Goal: Transaction & Acquisition: Register for event/course

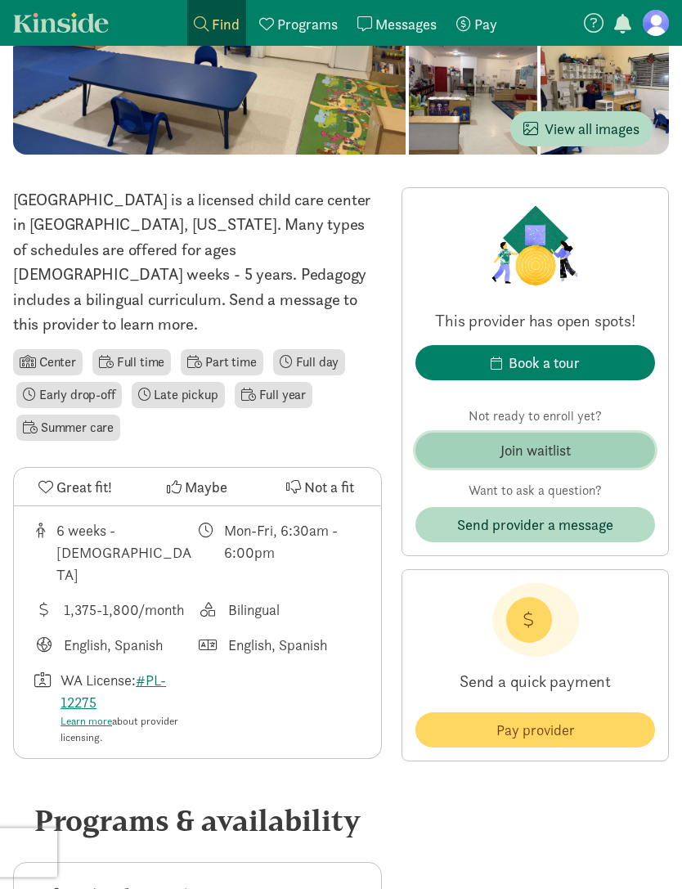
click at [591, 443] on span "Join waitlist" at bounding box center [536, 451] width 214 height 22
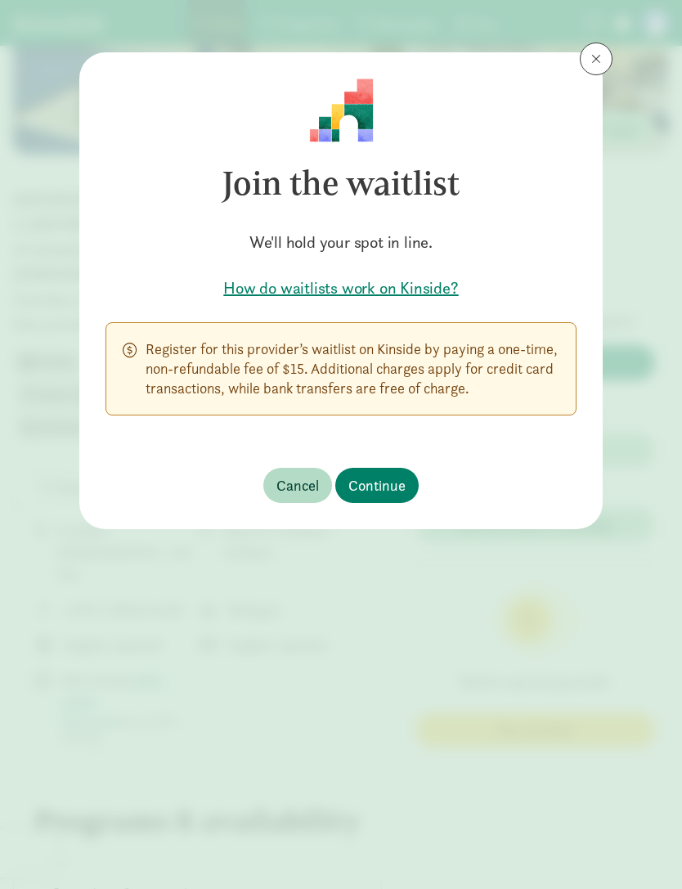
click at [411, 289] on h5 "How do waitlists work on Kinside?" at bounding box center [341, 287] width 471 height 23
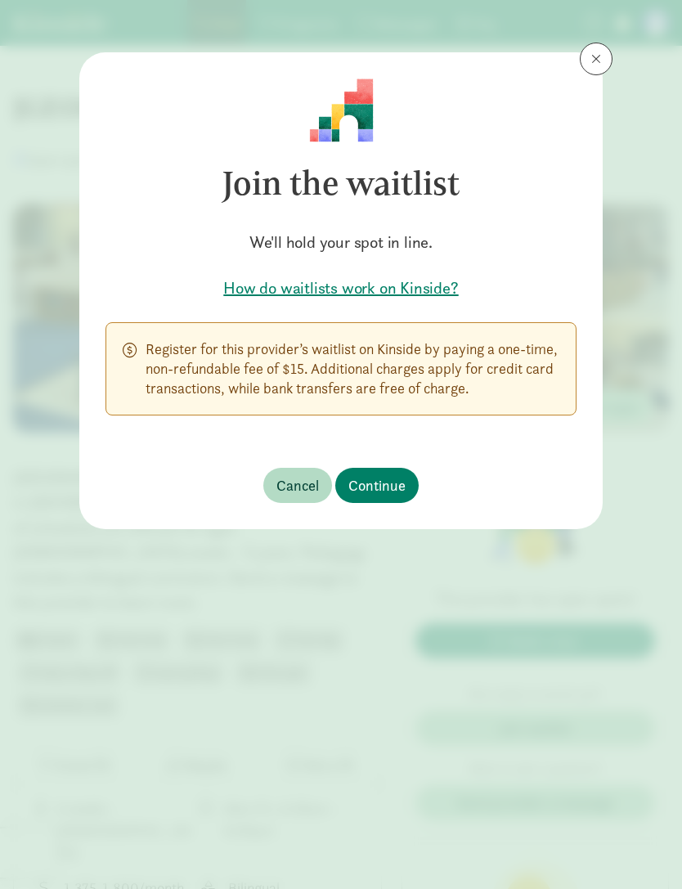
click at [587, 65] on button at bounding box center [596, 59] width 33 height 33
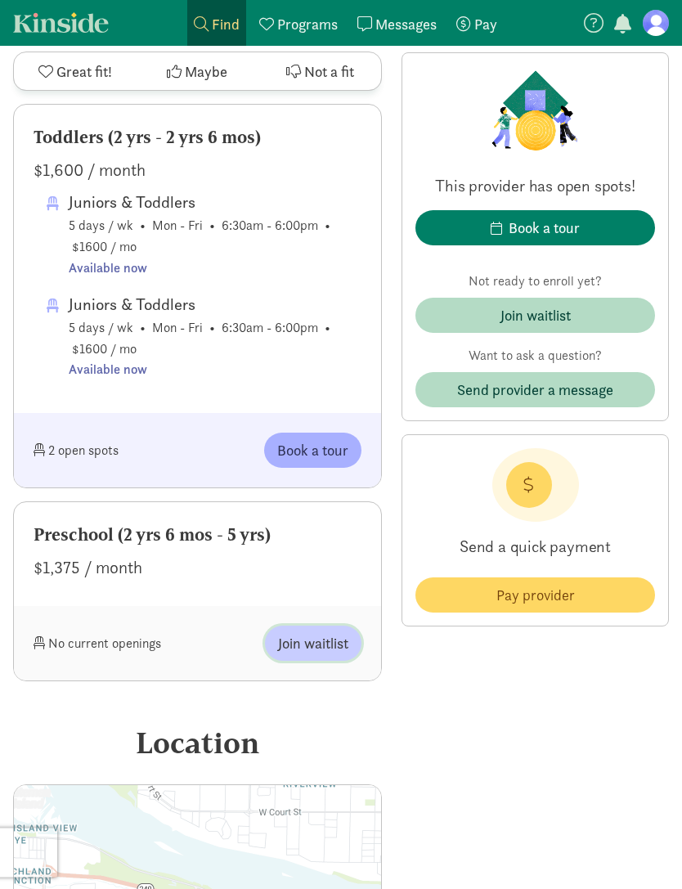
click at [328, 633] on span "Join waitlist" at bounding box center [313, 644] width 70 height 22
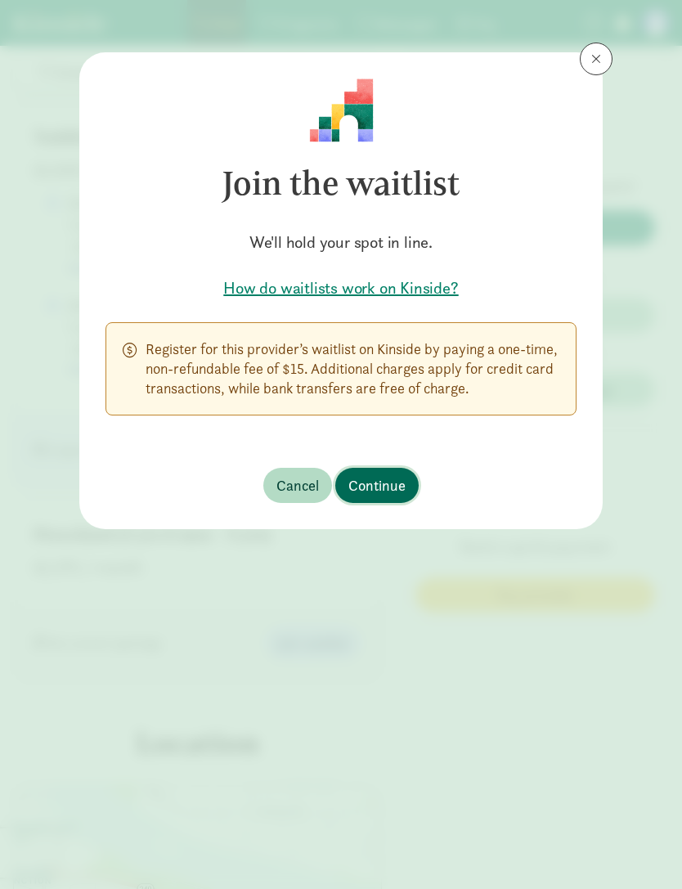
click at [399, 484] on span "Continue" at bounding box center [376, 485] width 57 height 22
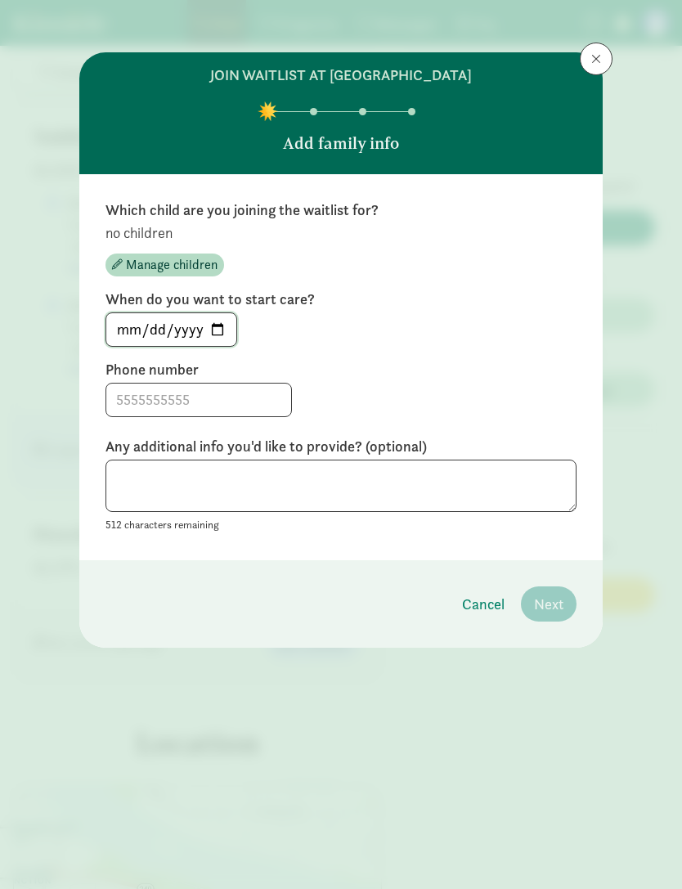
click at [187, 330] on input "2025-08-18" at bounding box center [171, 329] width 130 height 33
type input "2025-09-01"
click at [219, 405] on input at bounding box center [198, 400] width 185 height 33
click at [230, 397] on input at bounding box center [198, 400] width 185 height 33
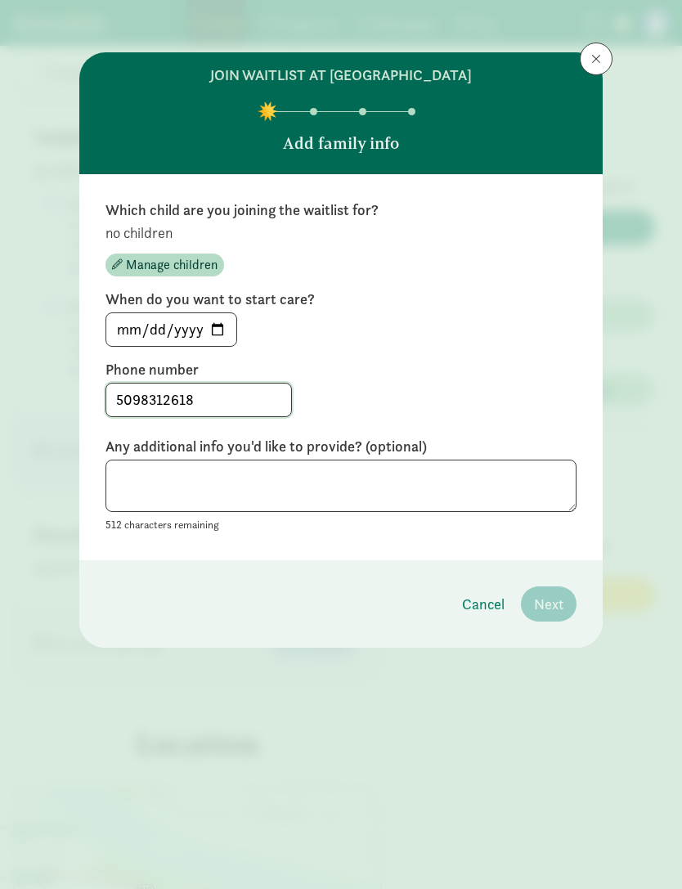
type input "5098312618"
click at [528, 482] on textarea at bounding box center [341, 486] width 471 height 53
click at [553, 479] on textarea at bounding box center [341, 486] width 471 height 53
type textarea "N/a"
click at [511, 473] on textarea "N/a" at bounding box center [341, 486] width 471 height 53
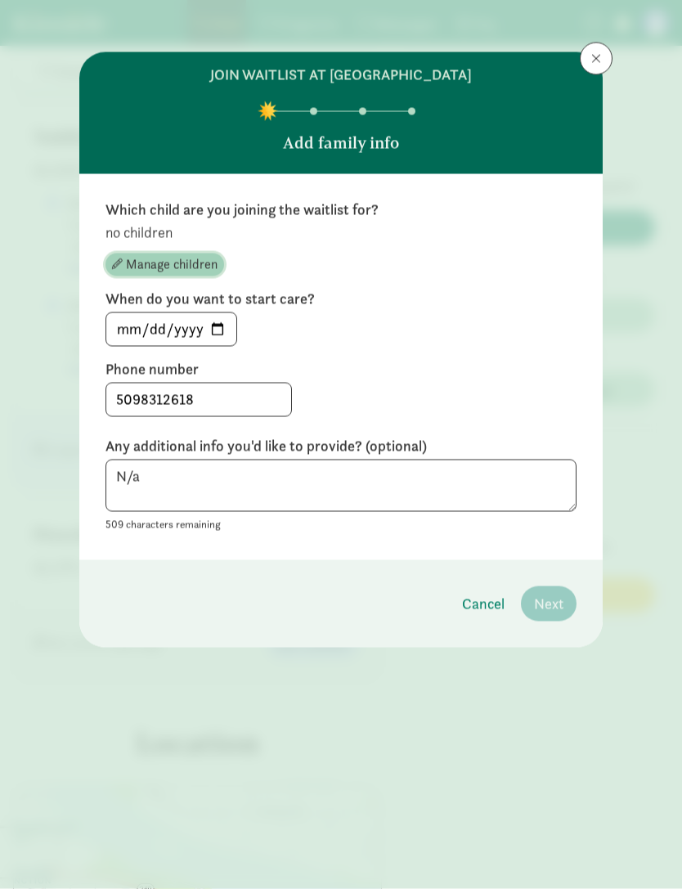
click at [144, 257] on span "Manage children" at bounding box center [172, 265] width 92 height 20
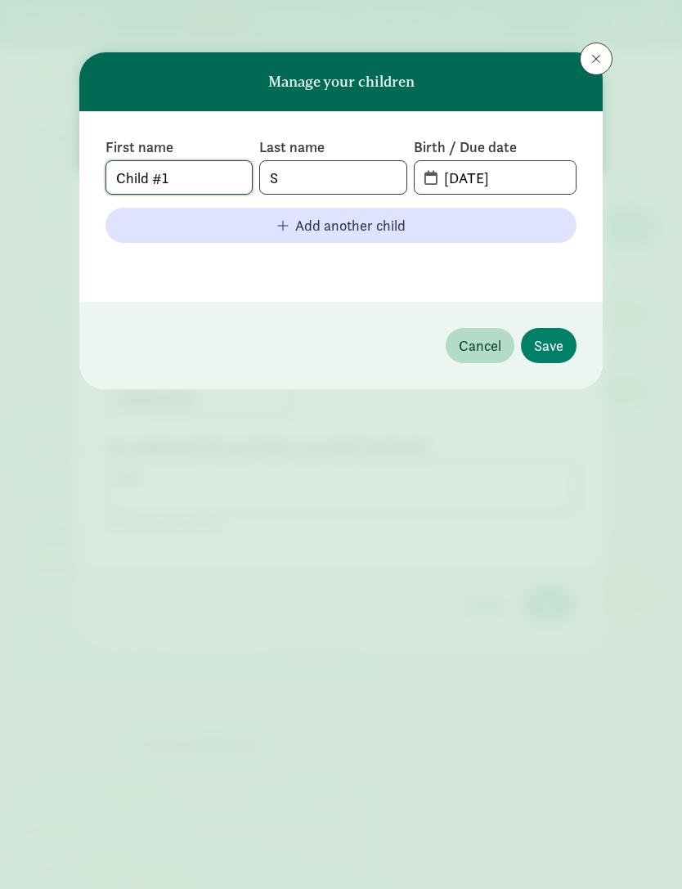
click at [227, 177] on input "Child #1" at bounding box center [179, 177] width 146 height 33
type input "C"
type input "Camila"
click at [385, 183] on input "S" at bounding box center [333, 177] width 146 height 33
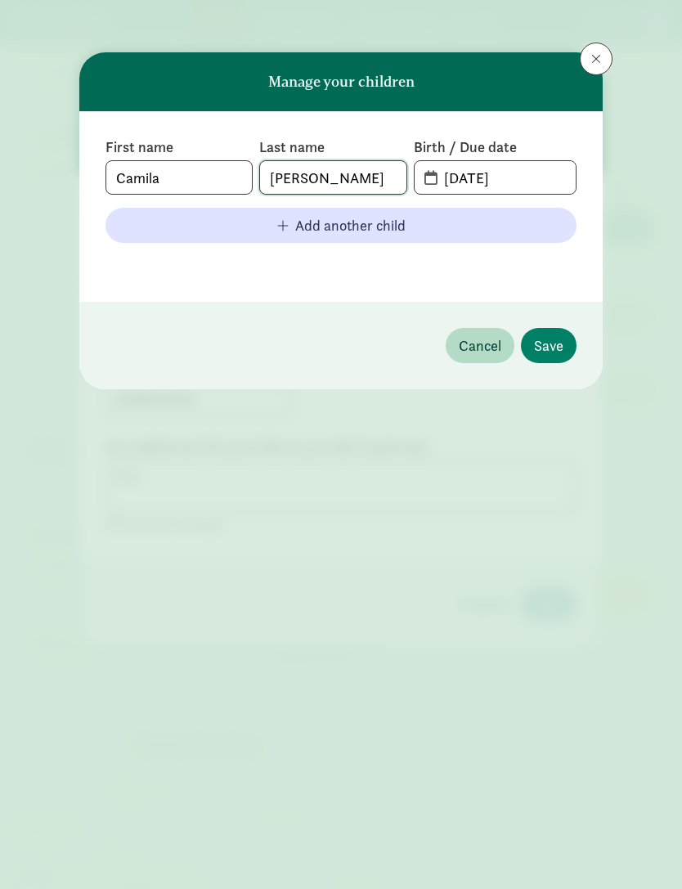
type input "Galvan"
click at [546, 169] on input "08-18-2025" at bounding box center [505, 177] width 142 height 33
type input "08-20-2021"
click at [561, 333] on button "Save" at bounding box center [549, 345] width 56 height 35
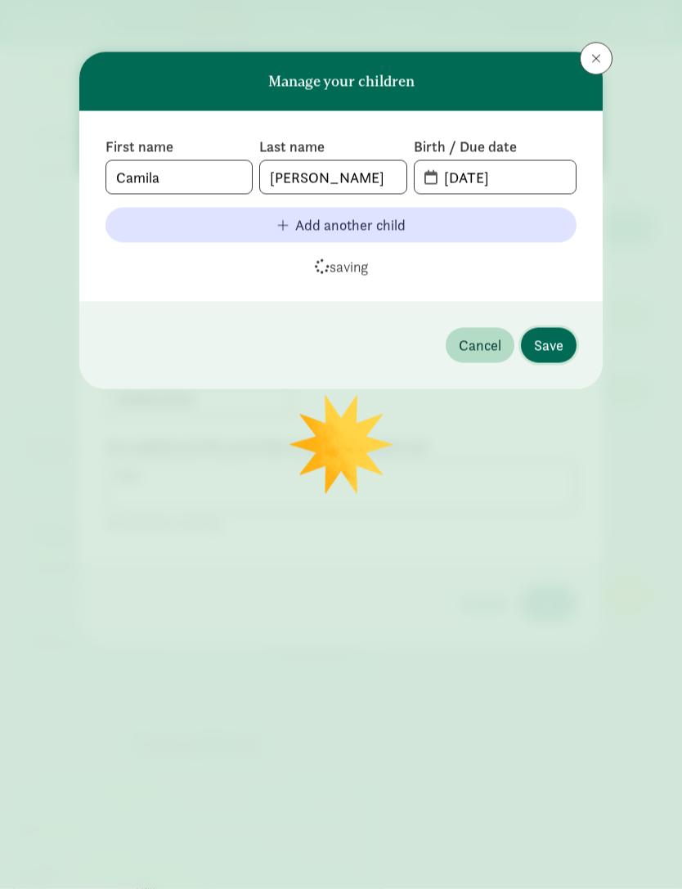
scroll to position [1831, 0]
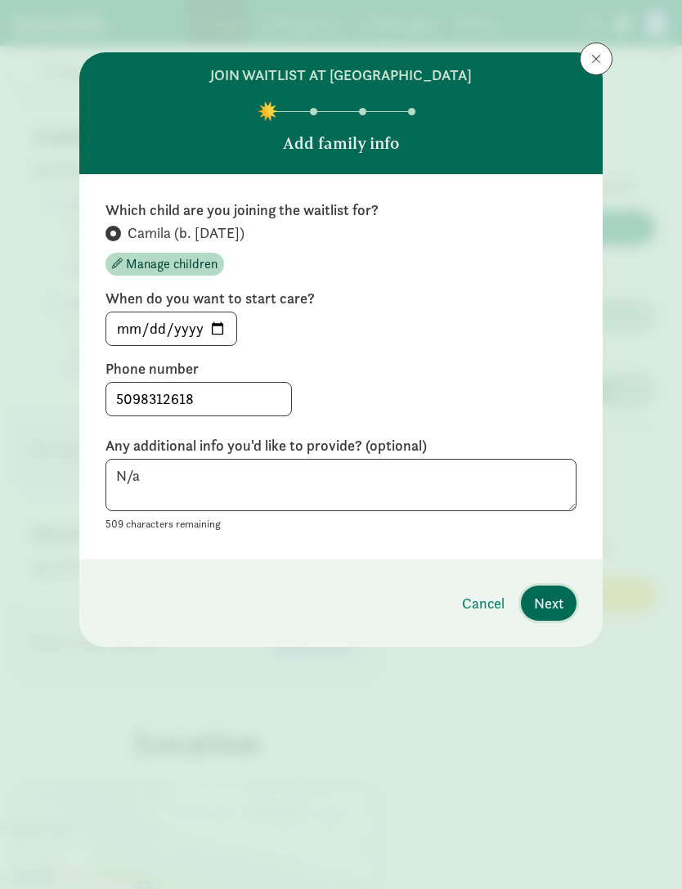
click at [560, 607] on span "Next" at bounding box center [548, 603] width 29 height 22
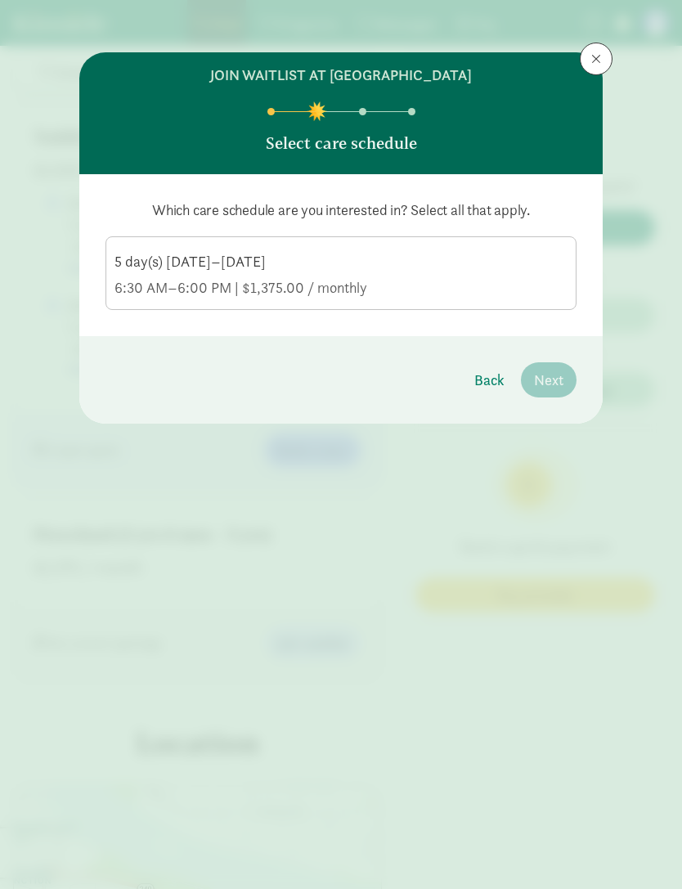
click at [528, 278] on div "5 day(s) Monday–Friday" at bounding box center [341, 288] width 453 height 20
click at [0, 0] on input "5 day(s) Monday–Friday 6:30 AM–6:00 PM | $1,375.00 / monthly" at bounding box center [0, 0] width 0 height 0
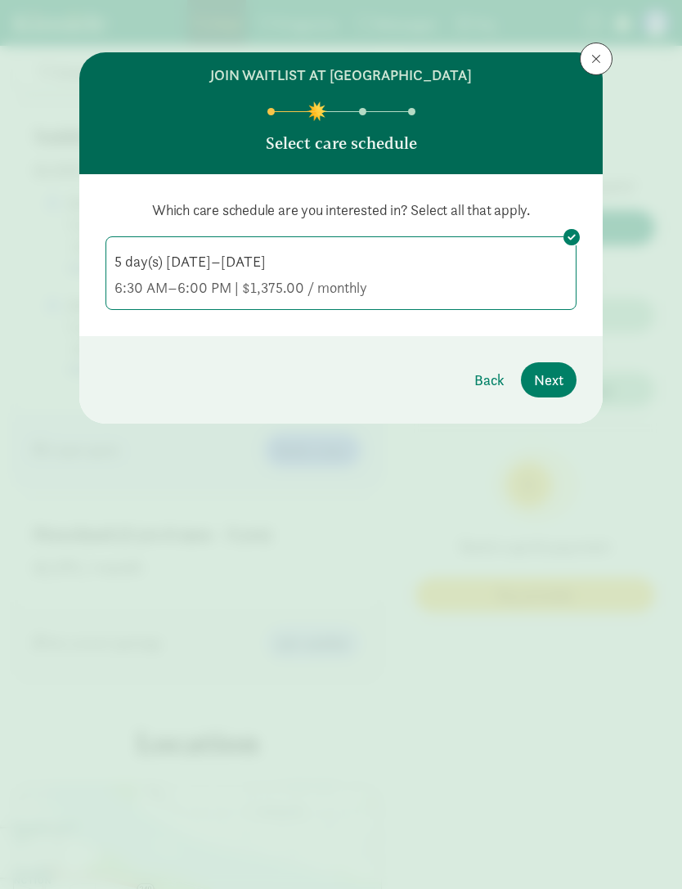
click at [497, 278] on div "5 day(s) Monday–Friday" at bounding box center [341, 288] width 453 height 20
click at [0, 0] on input "5 day(s) Monday–Friday 6:30 AM–6:00 PM | $1,375.00 / monthly" at bounding box center [0, 0] width 0 height 0
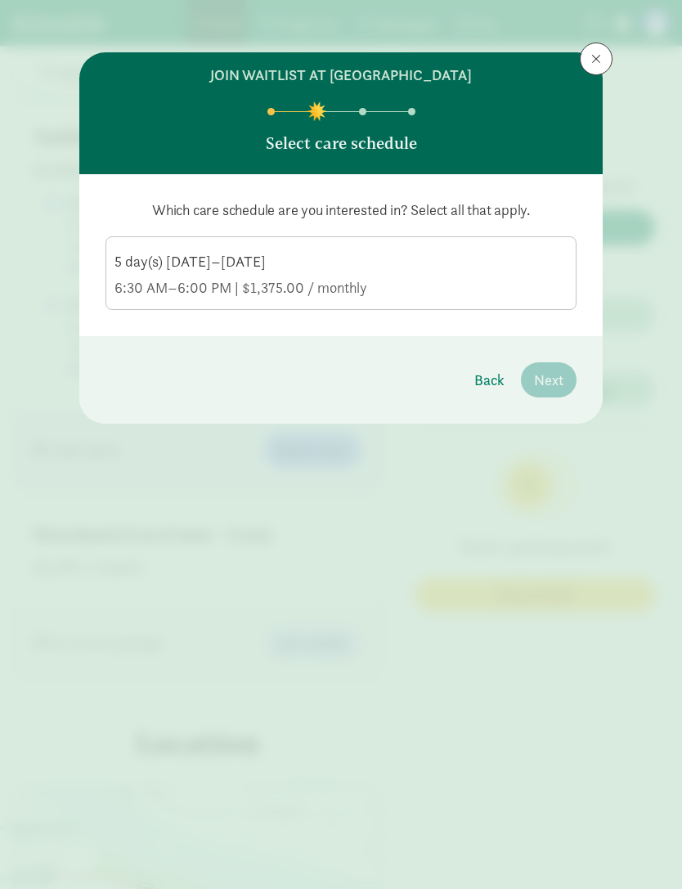
click at [519, 281] on div "6:30 AM–6:00 PM | $1,375.00 / monthly" at bounding box center [341, 288] width 453 height 20
click at [0, 0] on input "5 day(s) Monday–Friday 6:30 AM–6:00 PM | $1,375.00 / monthly" at bounding box center [0, 0] width 0 height 0
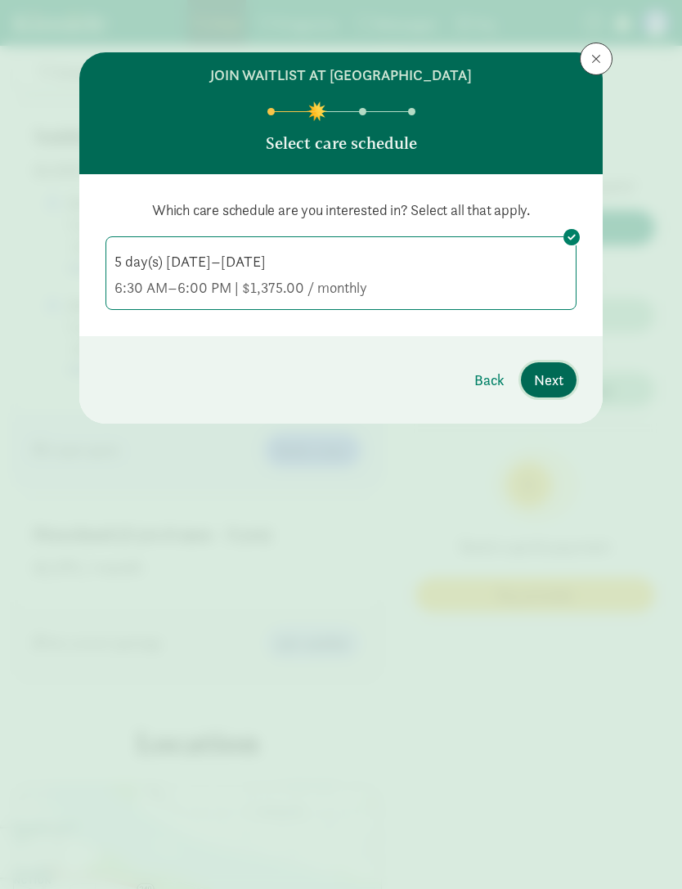
click at [552, 376] on span "Next" at bounding box center [548, 380] width 29 height 22
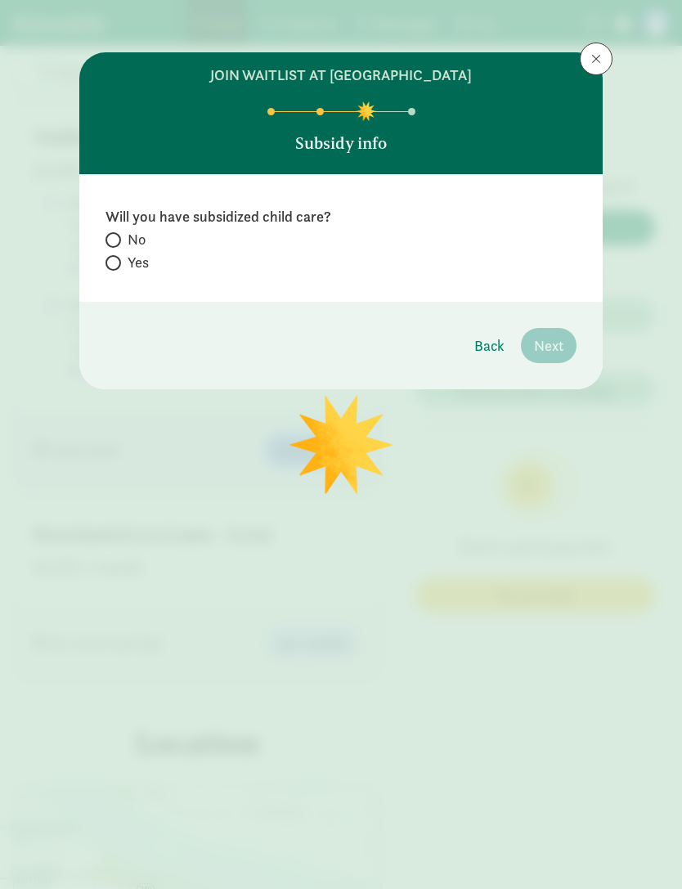
click at [139, 233] on span "No" at bounding box center [137, 240] width 18 height 20
click at [116, 235] on input "No" at bounding box center [111, 240] width 11 height 11
radio input "true"
click at [115, 264] on input "Yes" at bounding box center [111, 263] width 11 height 11
radio input "true"
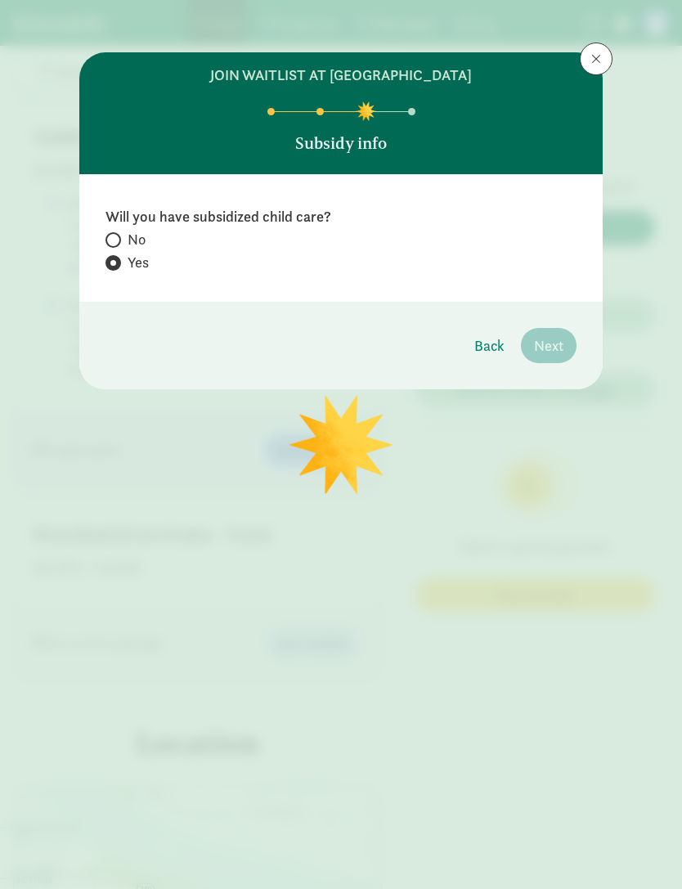
click at [280, 202] on div "Will you have subsidized child care? No Yes" at bounding box center [341, 238] width 524 height 128
click at [121, 253] on label "No" at bounding box center [341, 263] width 471 height 20
click at [116, 237] on input "No" at bounding box center [111, 240] width 11 height 11
radio input "true"
click at [112, 267] on input "Yes" at bounding box center [111, 263] width 11 height 11
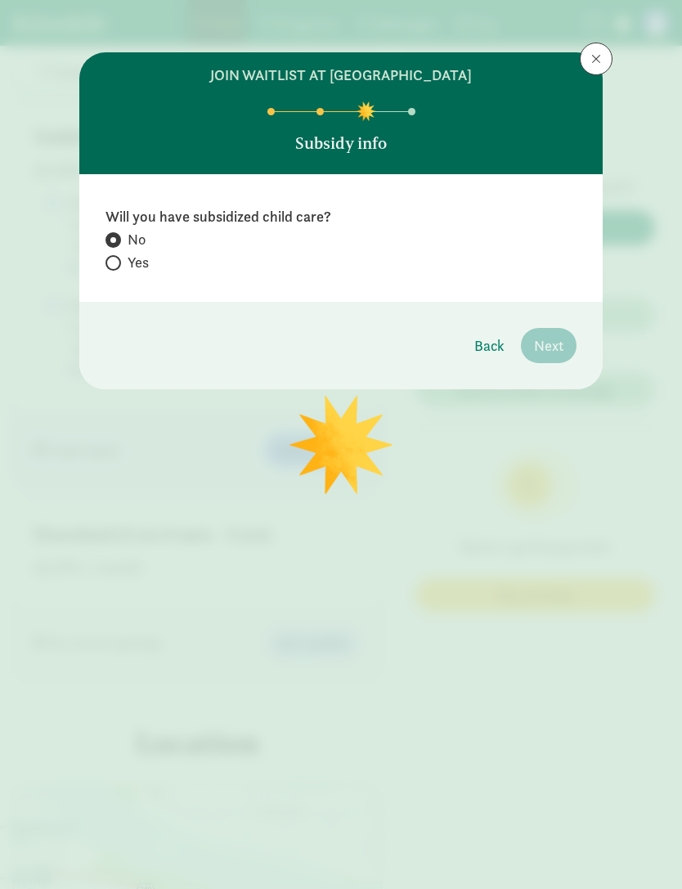
radio input "true"
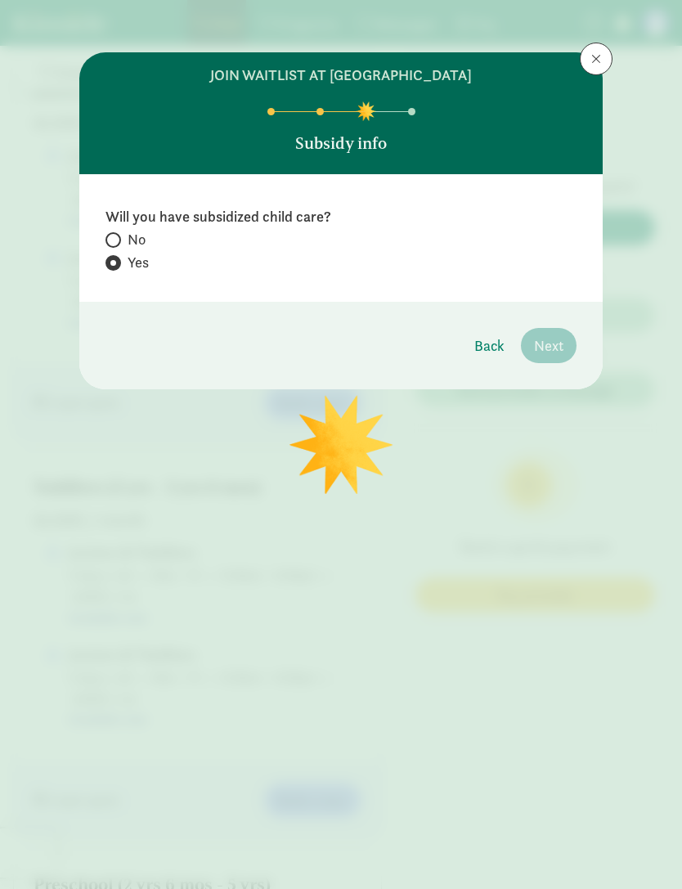
scroll to position [1479, 0]
click at [133, 232] on span "No" at bounding box center [137, 240] width 18 height 20
click at [116, 235] on input "No" at bounding box center [111, 240] width 11 height 11
radio input "true"
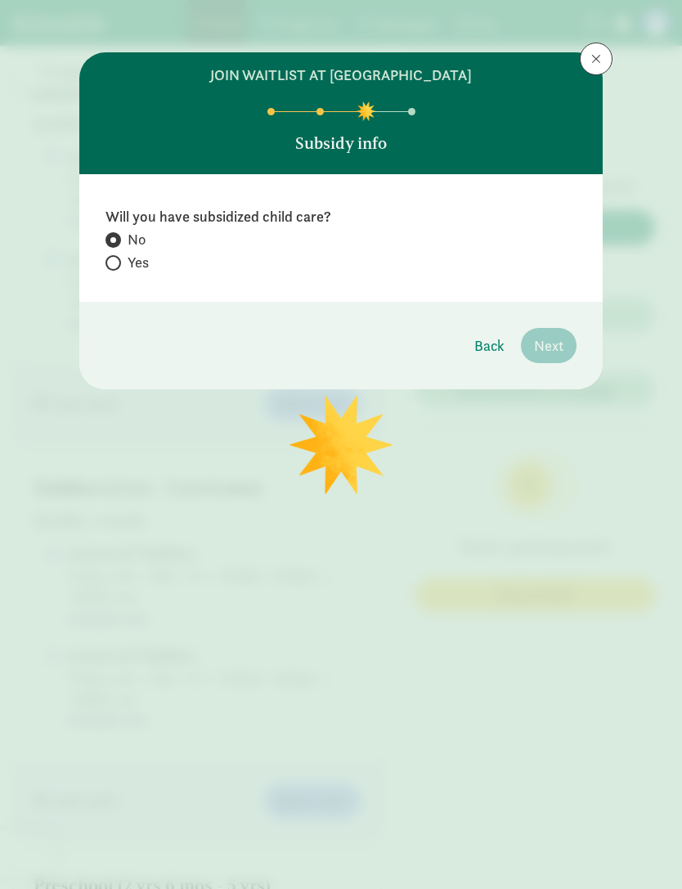
click at [107, 249] on label "No" at bounding box center [341, 240] width 471 height 20
click at [107, 245] on input "No" at bounding box center [111, 240] width 11 height 11
click at [112, 263] on input "Yes" at bounding box center [111, 263] width 11 height 11
radio input "true"
click at [493, 344] on span "Back" at bounding box center [489, 346] width 30 height 22
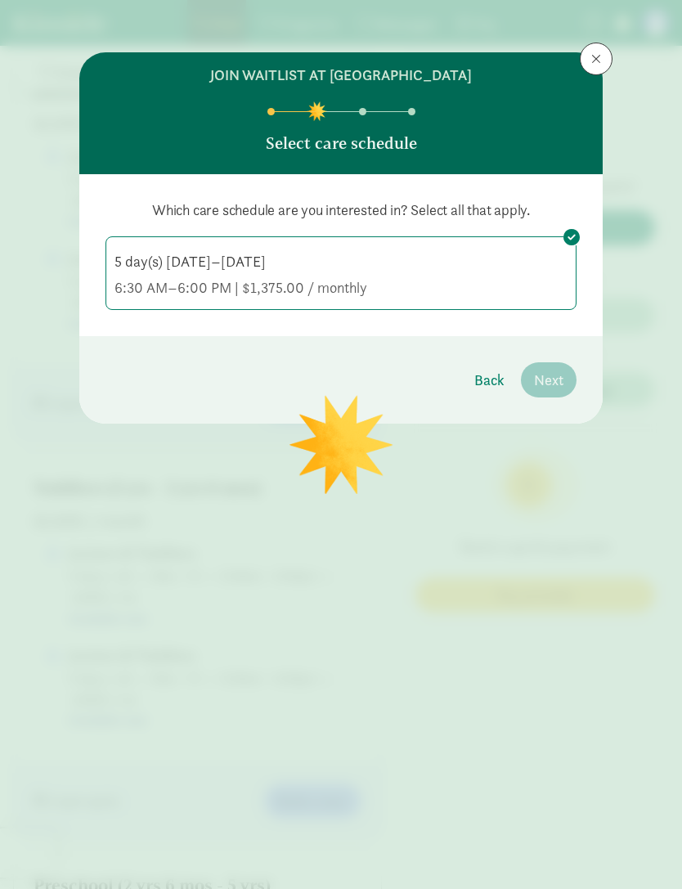
click at [510, 278] on div "5 day(s) Monday–Friday" at bounding box center [341, 288] width 453 height 20
click at [0, 0] on input "5 day(s) Monday–Friday 6:30 AM–6:00 PM | $1,375.00 / monthly" at bounding box center [0, 0] width 0 height 0
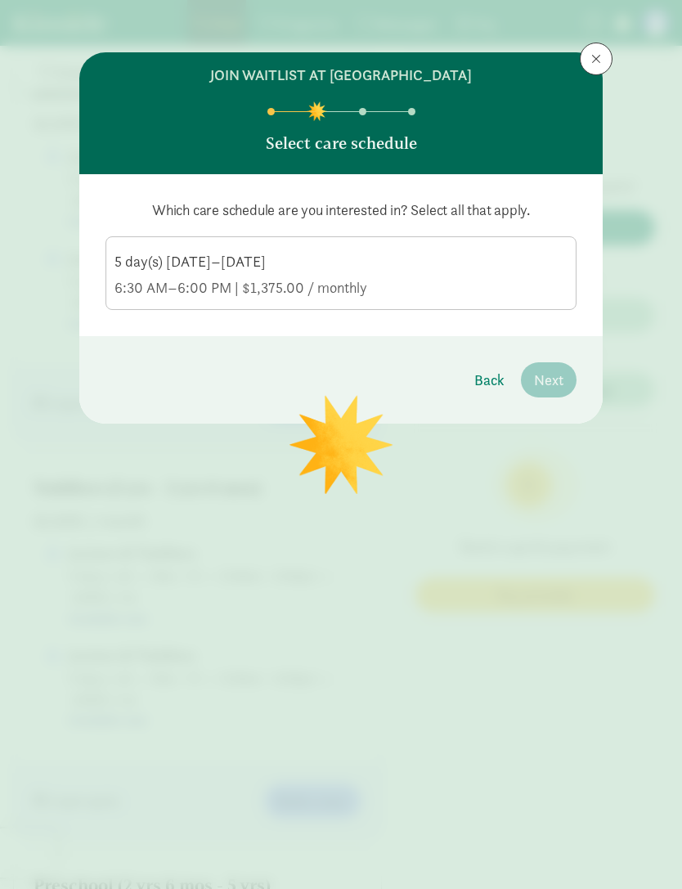
click at [502, 278] on div "5 day(s) Monday–Friday" at bounding box center [341, 288] width 453 height 20
click at [0, 0] on input "5 day(s) Monday–Friday 6:30 AM–6:00 PM | $1,375.00 / monthly" at bounding box center [0, 0] width 0 height 0
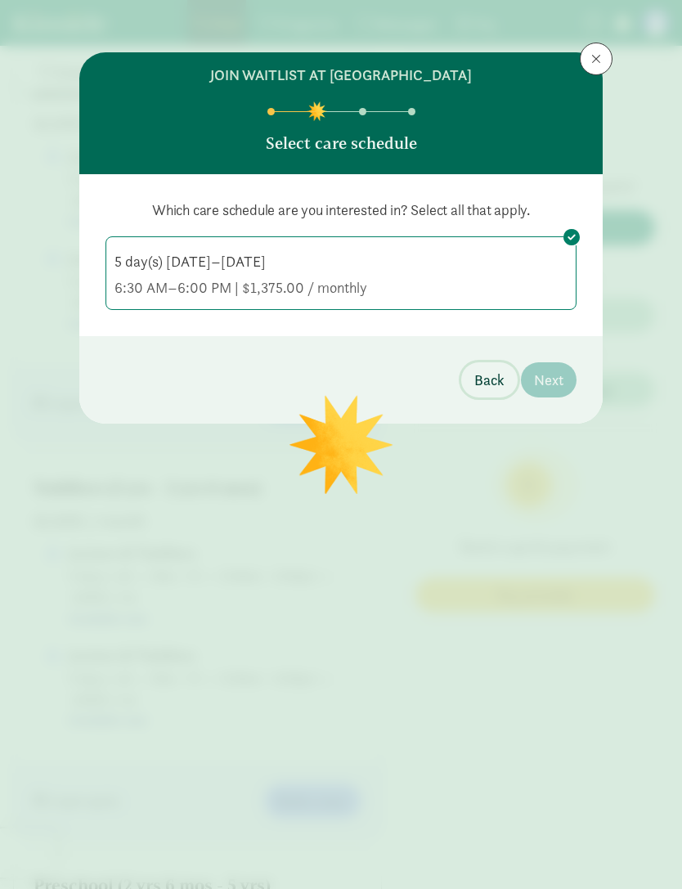
click at [497, 396] on button "Back" at bounding box center [489, 379] width 56 height 35
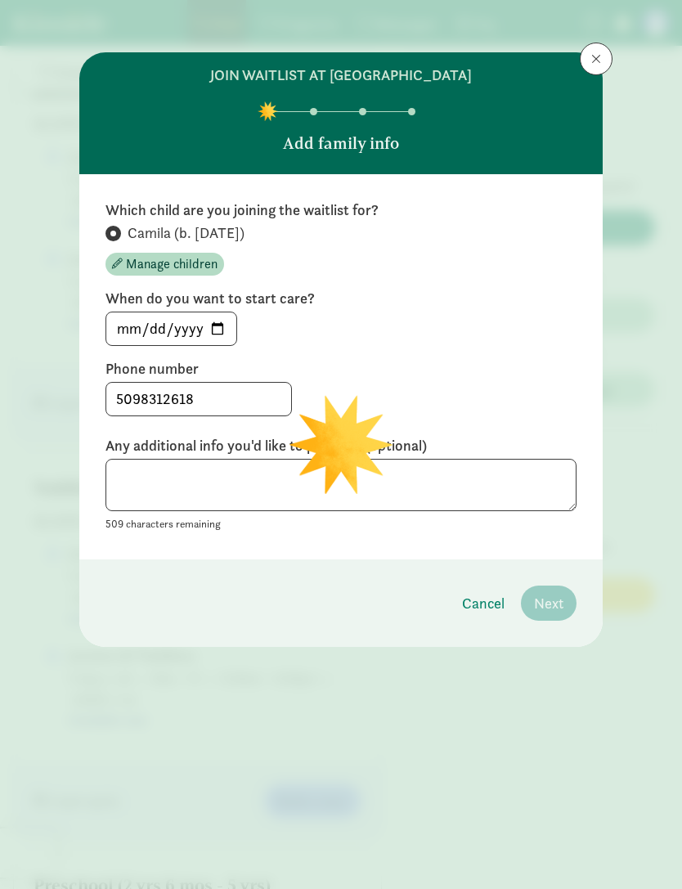
click at [609, 44] on button at bounding box center [596, 59] width 33 height 33
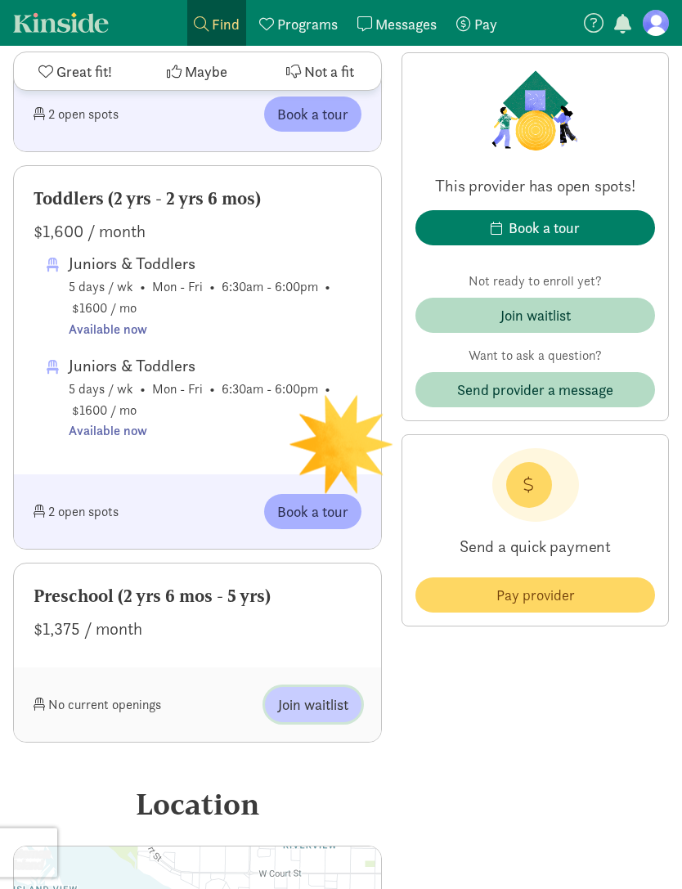
click at [330, 695] on span "Join waitlist" at bounding box center [313, 706] width 70 height 22
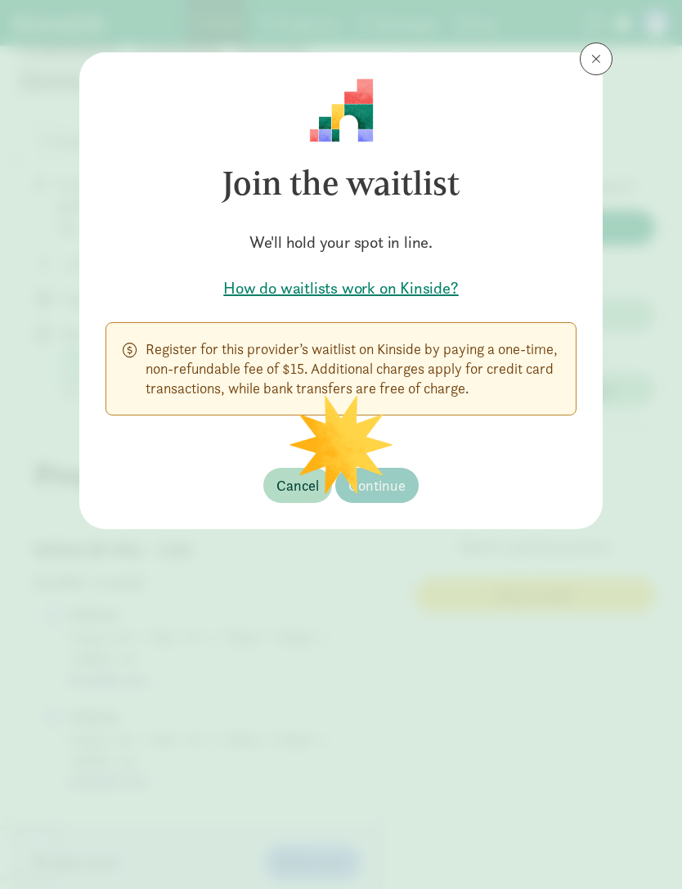
scroll to position [237, 0]
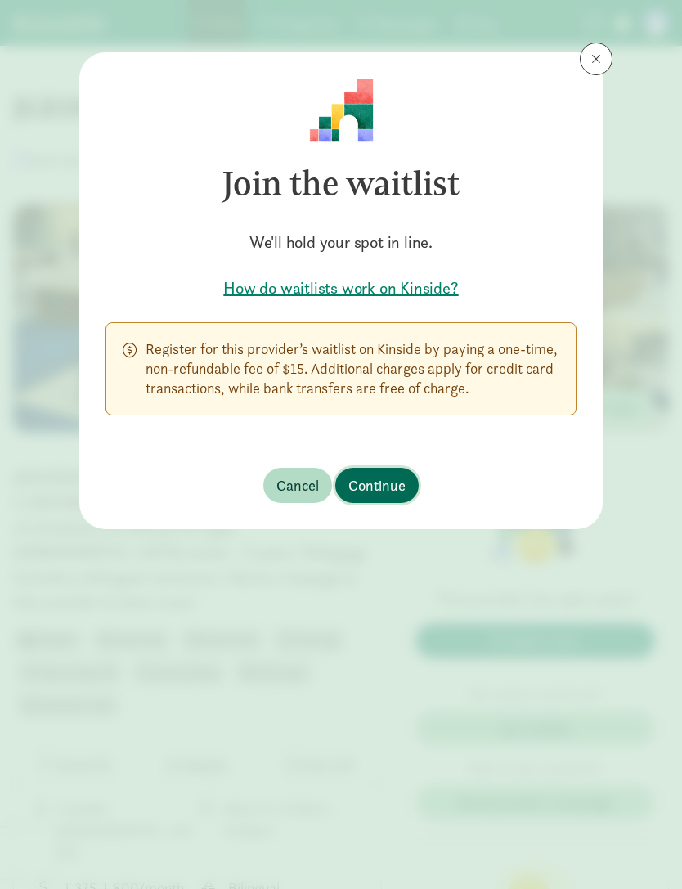
click at [398, 469] on button "Continue" at bounding box center [376, 485] width 83 height 35
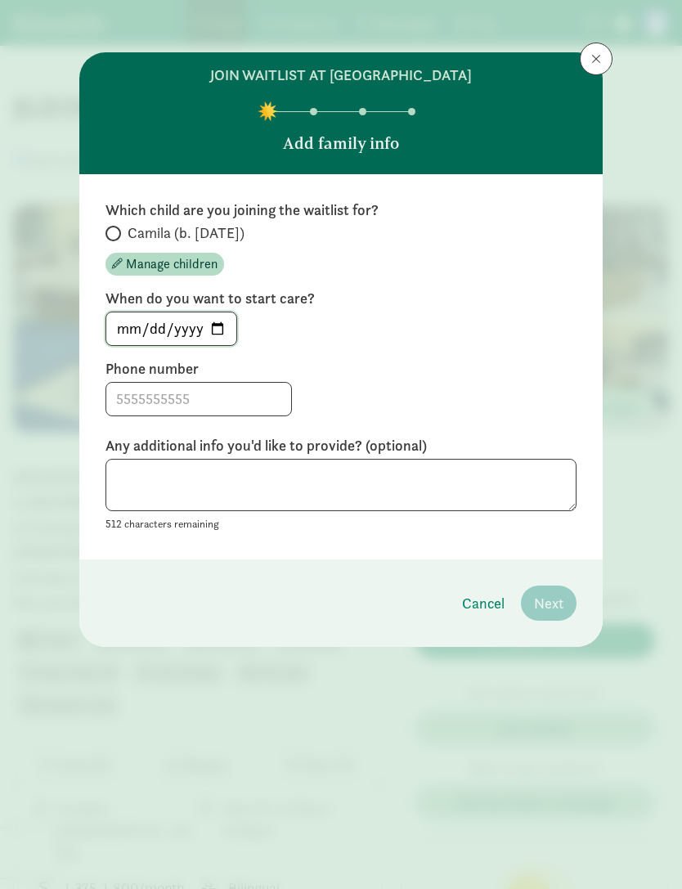
click at [188, 337] on input "[DATE]" at bounding box center [171, 328] width 130 height 33
type input "[DATE]"
click at [223, 391] on input at bounding box center [198, 399] width 185 height 33
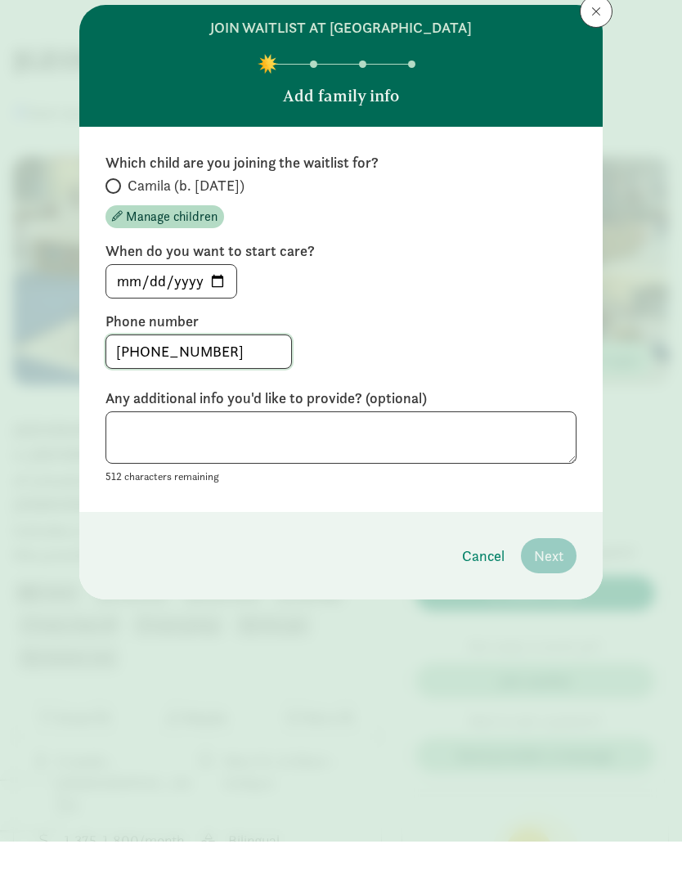
type input "509-831-2618"
click at [112, 228] on input "Camila (b. [DATE])" at bounding box center [111, 233] width 11 height 11
radio input "true"
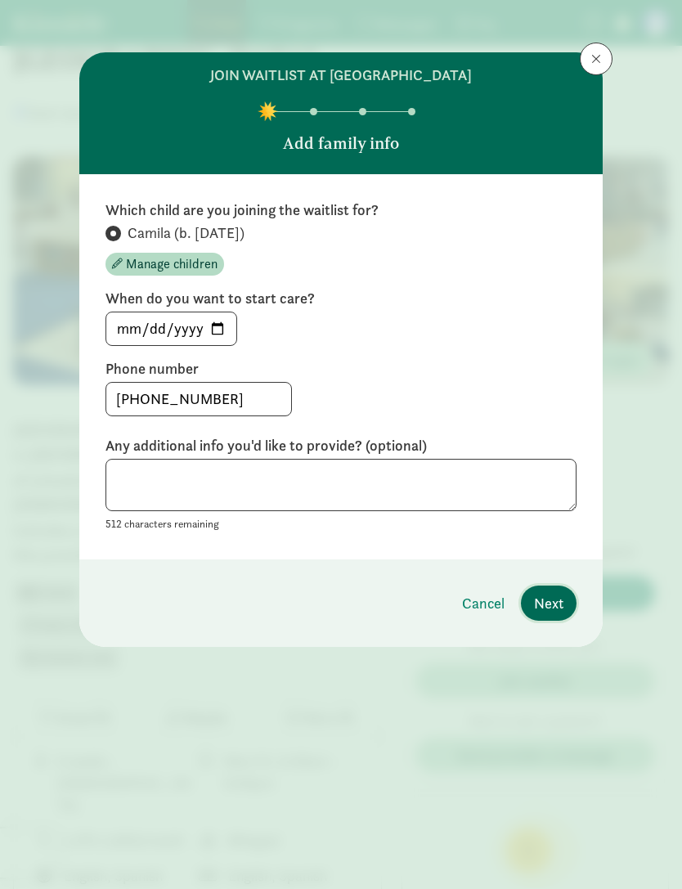
click at [558, 599] on span "Next" at bounding box center [548, 603] width 29 height 22
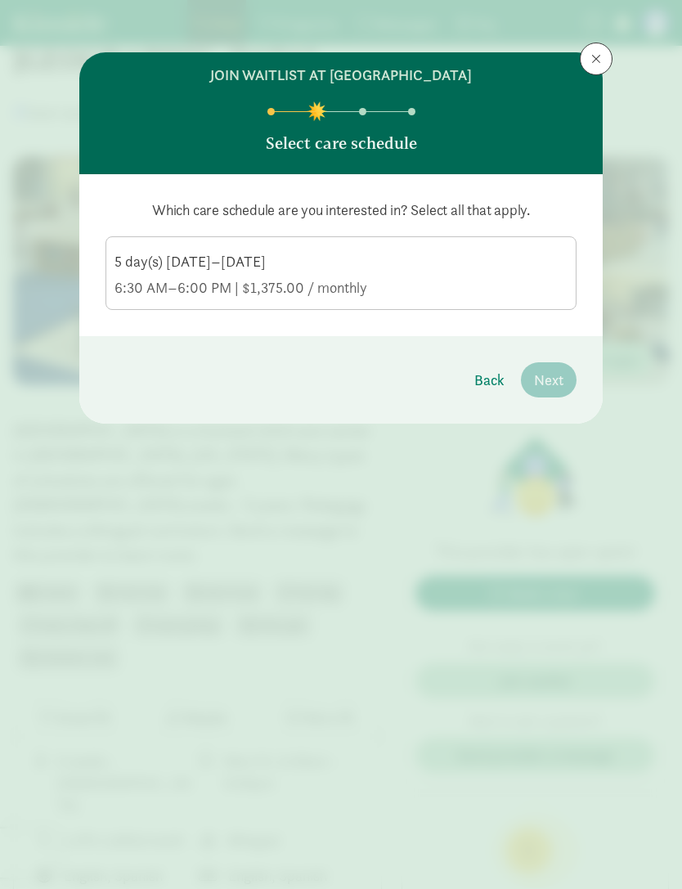
click at [508, 243] on label "5 day(s) Monday–Friday 6:30 AM–6:00 PM | $1,375.00 / monthly" at bounding box center [341, 271] width 470 height 69
click at [0, 0] on input "5 day(s) Monday–Friday 6:30 AM–6:00 PM | $1,375.00 / monthly" at bounding box center [0, 0] width 0 height 0
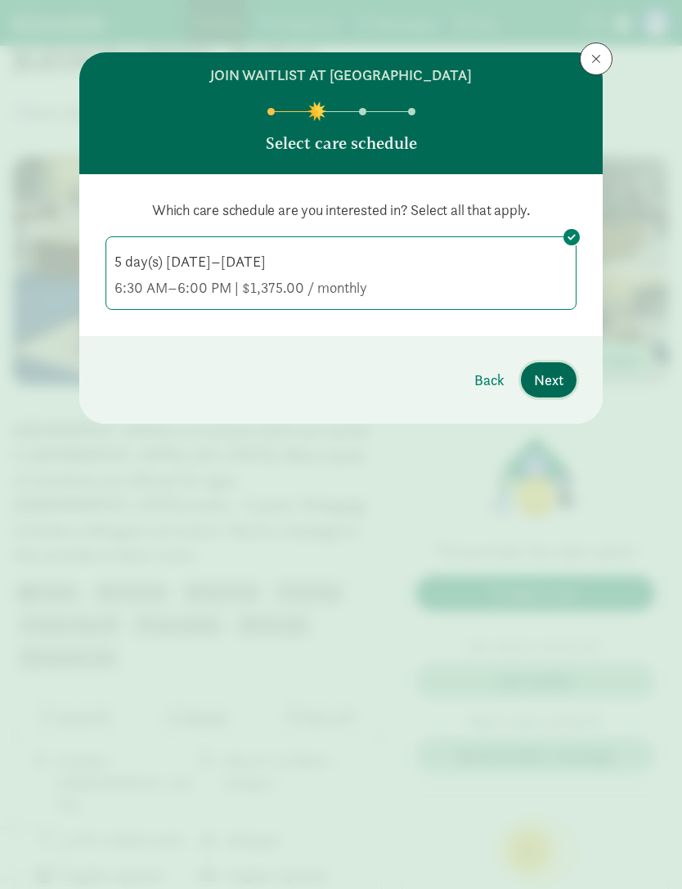
click at [550, 371] on span "Next" at bounding box center [548, 380] width 29 height 22
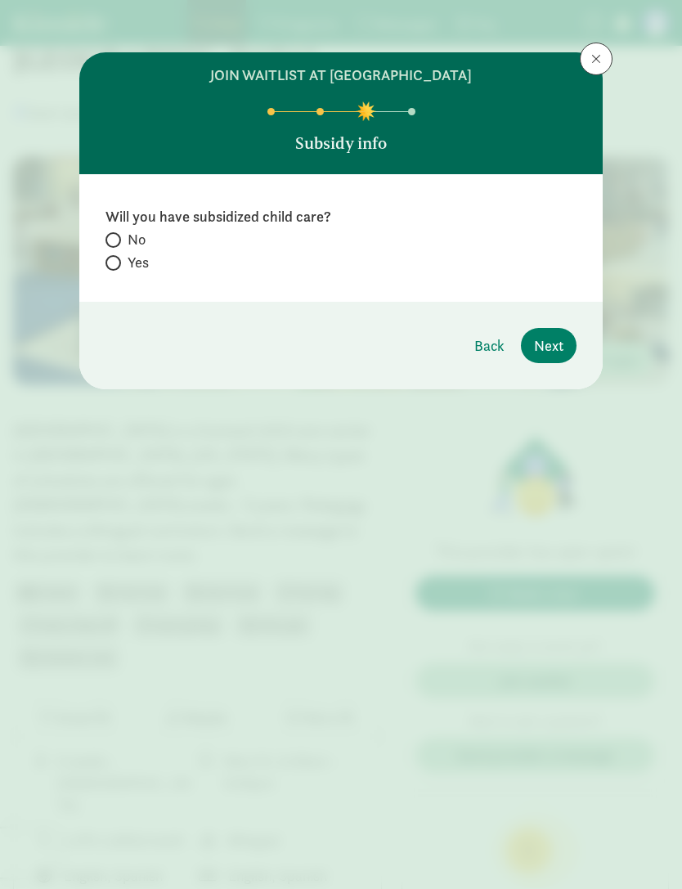
click at [108, 269] on label "Yes" at bounding box center [341, 263] width 471 height 20
click at [108, 268] on input "Yes" at bounding box center [111, 263] width 11 height 11
radio input "true"
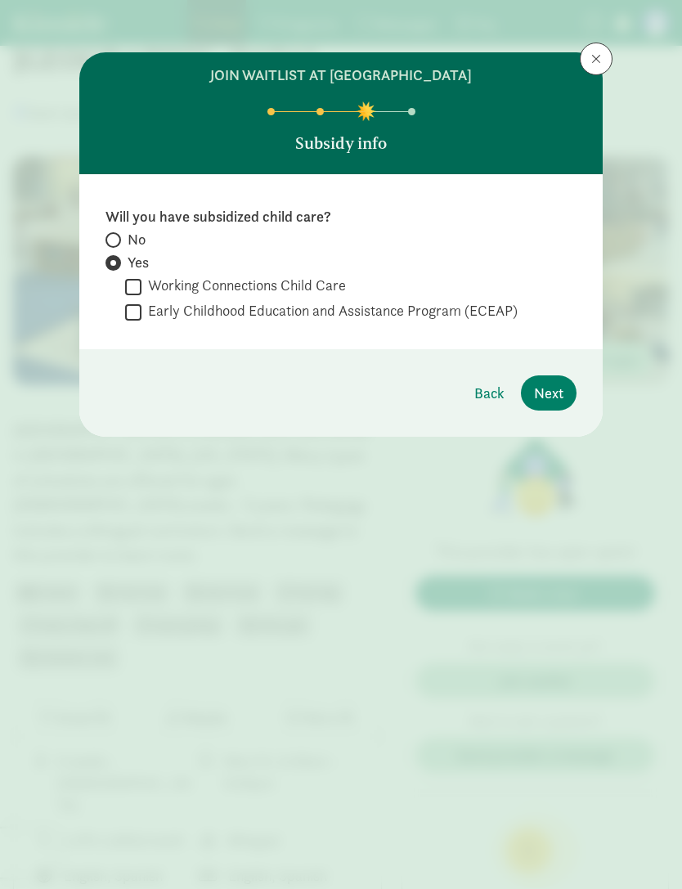
click at [505, 306] on label "Early Childhood Education and Assistance Program (ECEAP)" at bounding box center [330, 311] width 376 height 20
click at [142, 306] on input "Early Childhood Education and Assistance Program (ECEAP)" at bounding box center [133, 312] width 16 height 22
checkbox input "true"
click at [312, 269] on label "Yes" at bounding box center [341, 263] width 471 height 20
click at [116, 268] on input "Yes" at bounding box center [111, 263] width 11 height 11
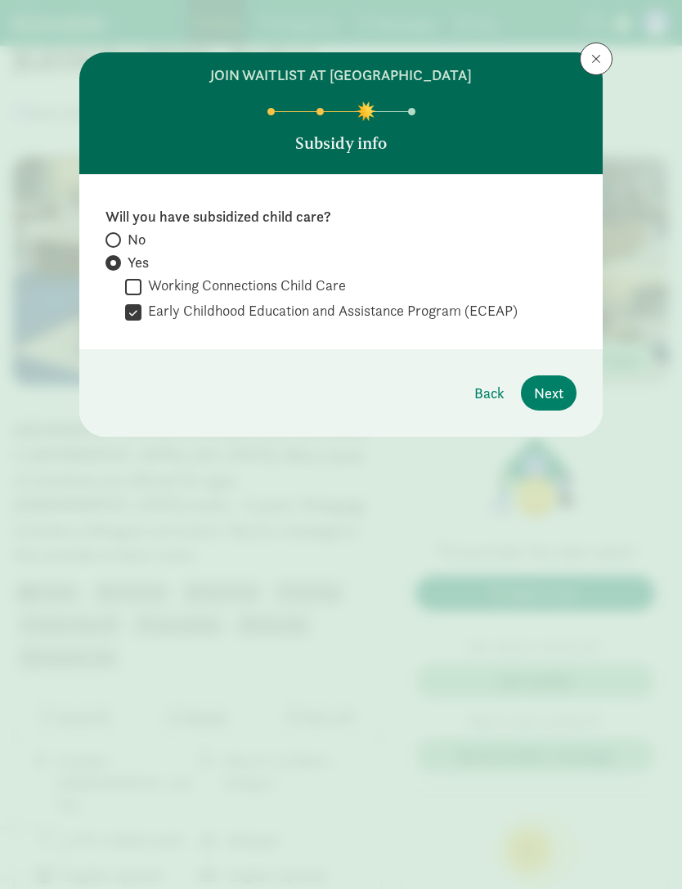
click at [285, 281] on label "Working Connections Child Care" at bounding box center [244, 286] width 205 height 20
click at [142, 281] on input "Working Connections Child Care" at bounding box center [133, 287] width 16 height 22
checkbox input "true"
click at [151, 312] on label "Early Childhood Education and Assistance Program (ECEAP)" at bounding box center [330, 311] width 376 height 20
click at [142, 312] on input "Early Childhood Education and Assistance Program (ECEAP)" at bounding box center [133, 312] width 16 height 22
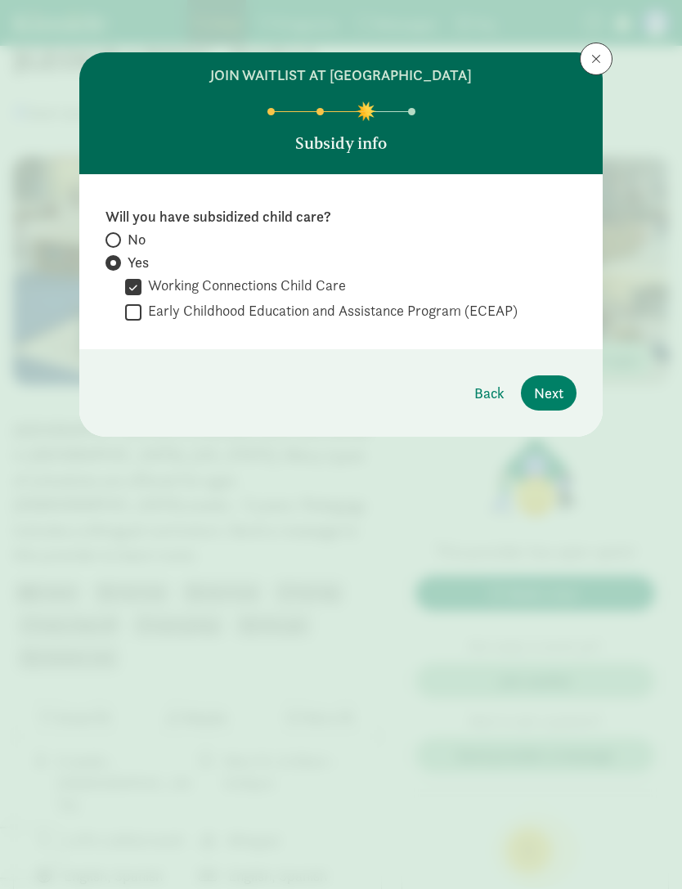
click at [143, 314] on label "Early Childhood Education and Assistance Program (ECEAP)" at bounding box center [330, 311] width 376 height 20
click at [142, 314] on input "Early Childhood Education and Assistance Program (ECEAP)" at bounding box center [133, 312] width 16 height 22
click at [199, 309] on label "Early Childhood Education and Assistance Program (ECEAP)" at bounding box center [330, 311] width 376 height 20
click at [142, 309] on input "Early Childhood Education and Assistance Program (ECEAP)" at bounding box center [133, 312] width 16 height 22
click at [258, 306] on label "Early Childhood Education and Assistance Program (ECEAP)" at bounding box center [330, 311] width 376 height 20
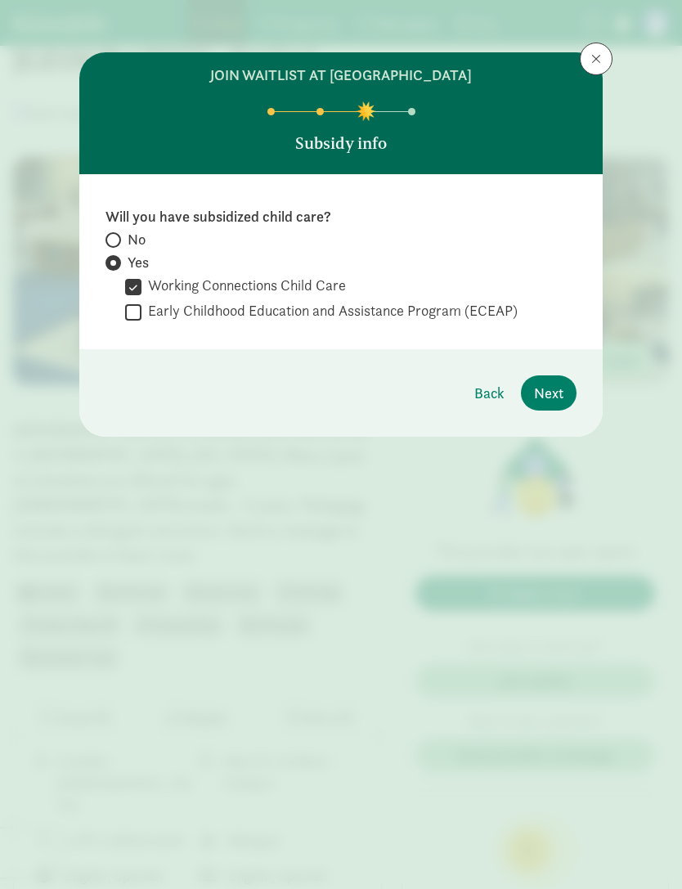
click at [142, 306] on input "Early Childhood Education and Assistance Program (ECEAP)" at bounding box center [133, 312] width 16 height 22
checkbox input "true"
click at [562, 402] on span "Next" at bounding box center [548, 393] width 29 height 22
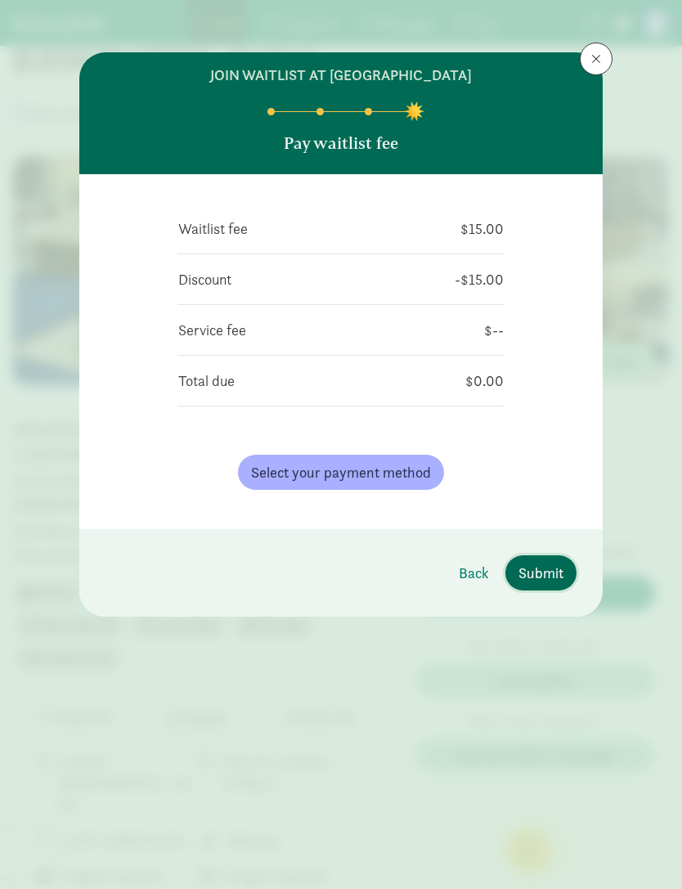
click at [557, 570] on span "Submit" at bounding box center [541, 573] width 45 height 22
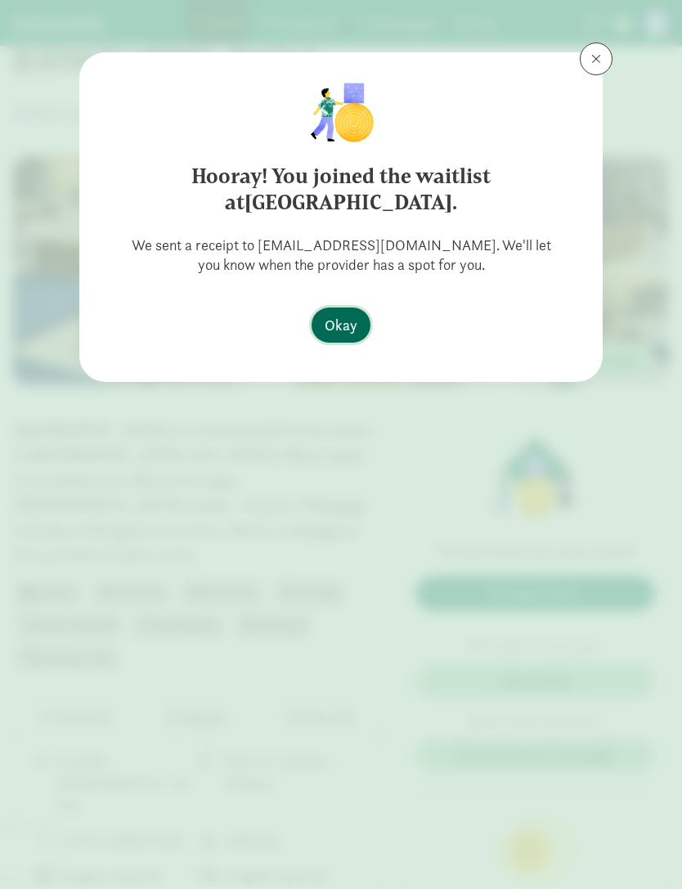
click at [348, 327] on span "Okay" at bounding box center [341, 325] width 33 height 22
click at [339, 324] on span "Okay" at bounding box center [341, 325] width 33 height 22
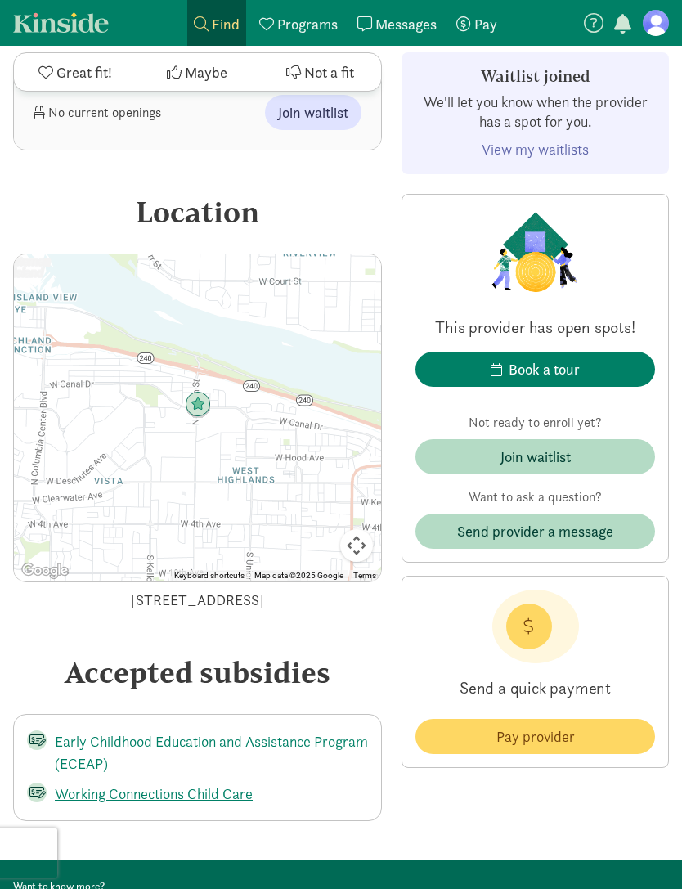
scroll to position [2360, 0]
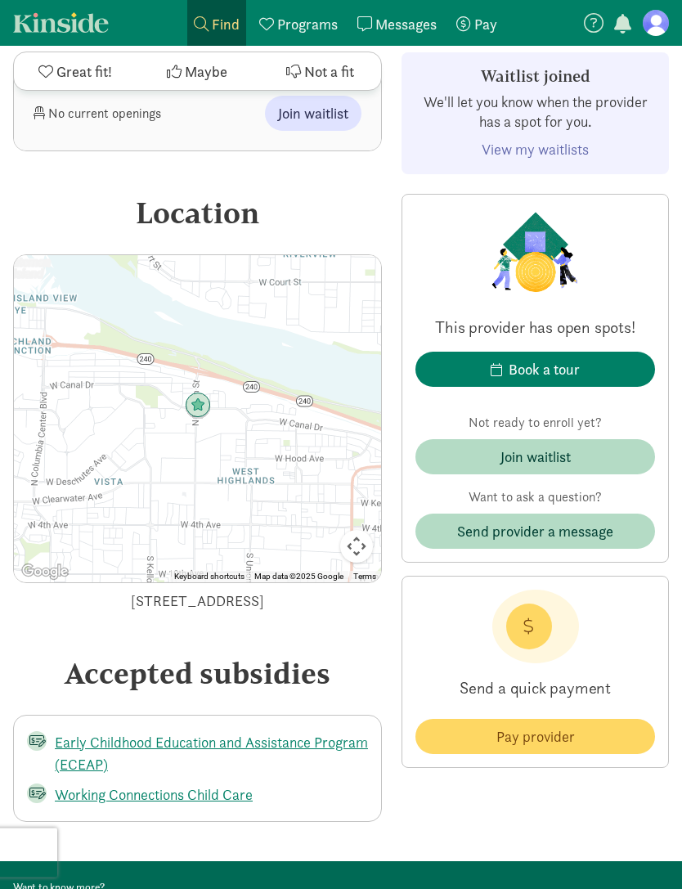
click at [227, 786] on link "Working Connections Child Care" at bounding box center [154, 795] width 198 height 19
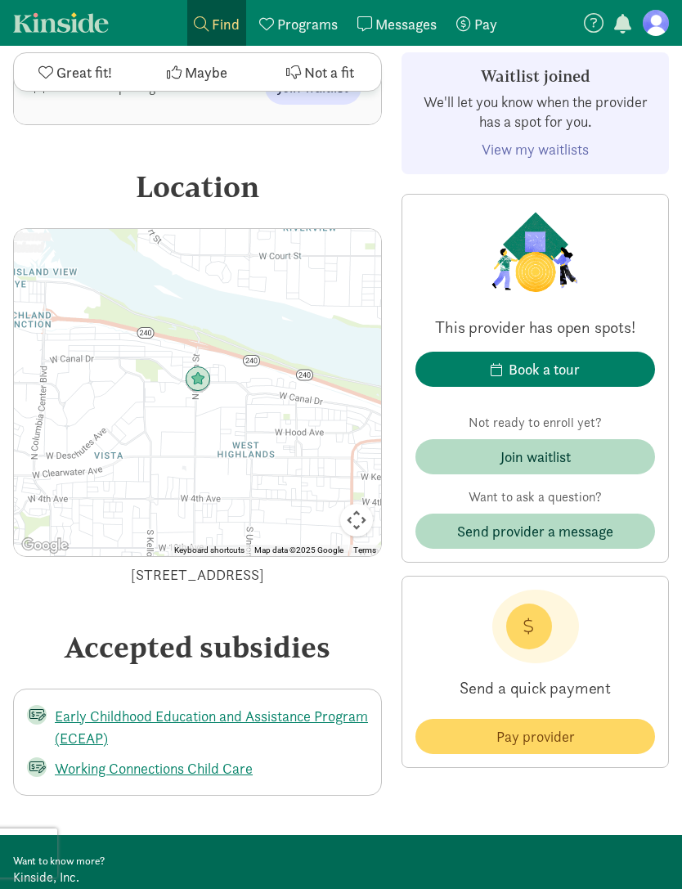
click at [131, 707] on link "Early Childhood Education and Assistance Program (ECEAP)" at bounding box center [211, 727] width 313 height 41
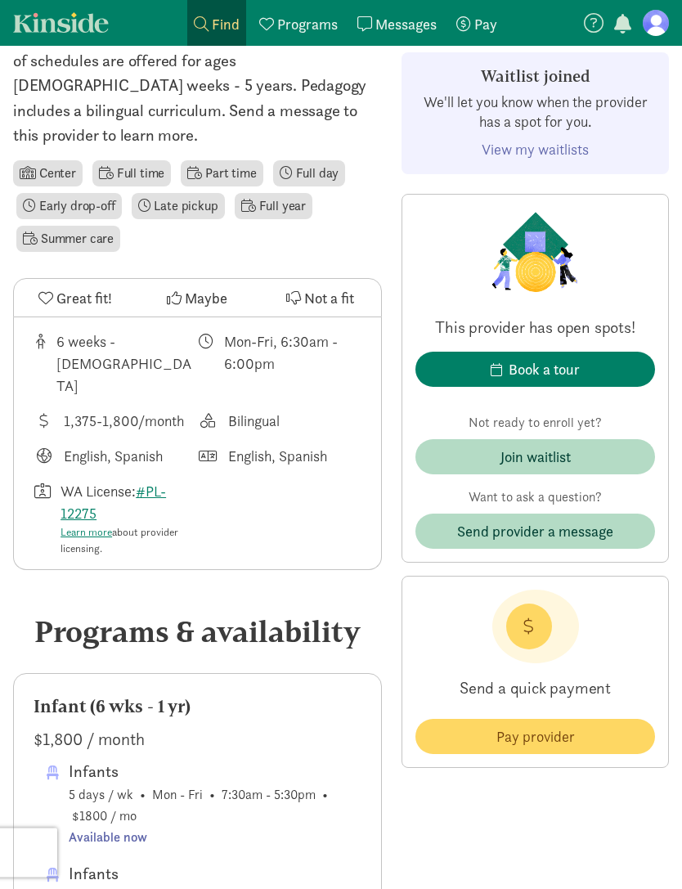
scroll to position [0, 0]
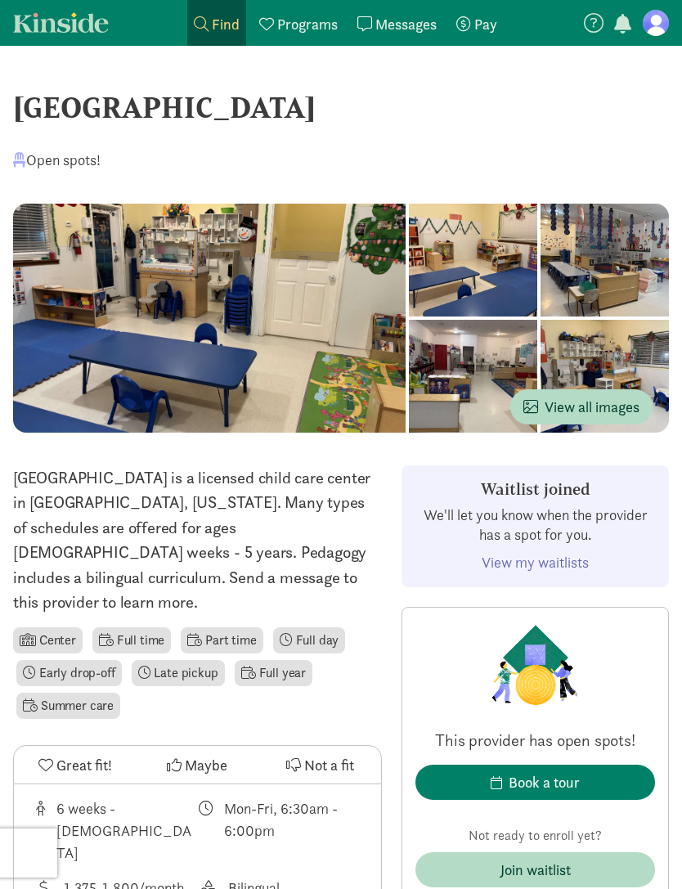
click at [659, 20] on figure at bounding box center [656, 23] width 26 height 26
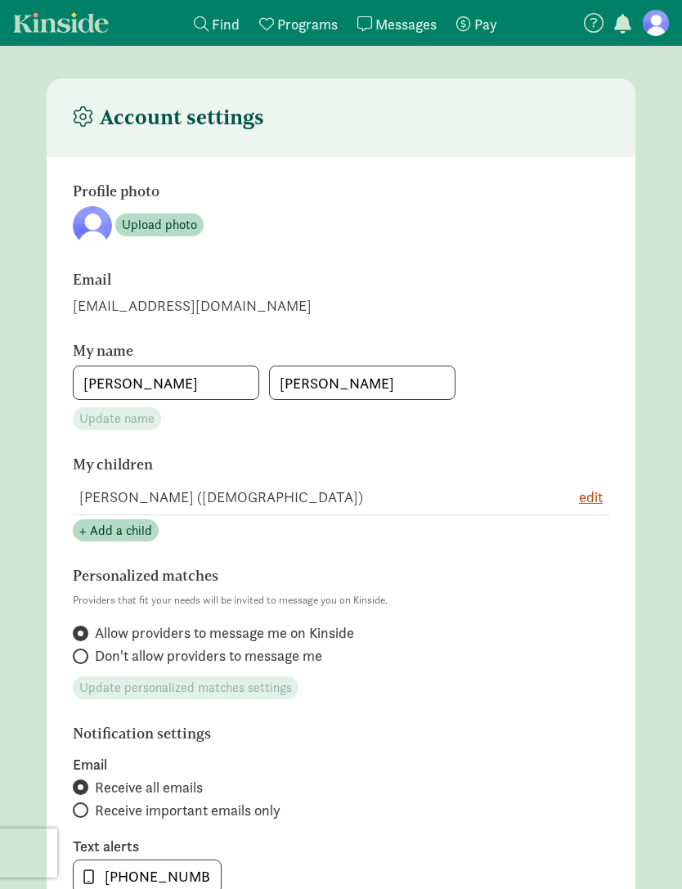
click at [660, 28] on figure at bounding box center [656, 23] width 26 height 26
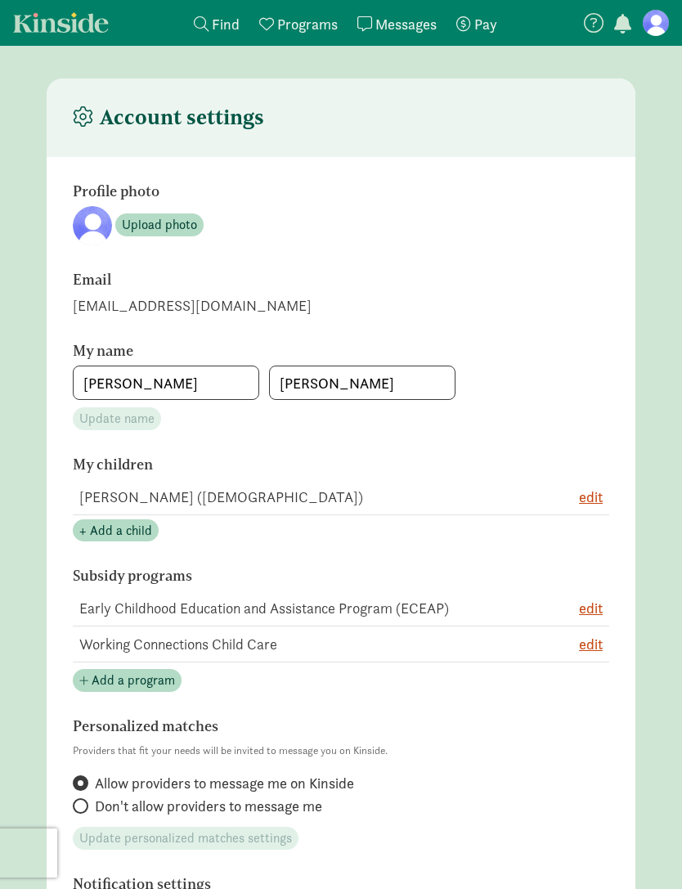
click at [307, 18] on span "Programs" at bounding box center [307, 24] width 61 height 19
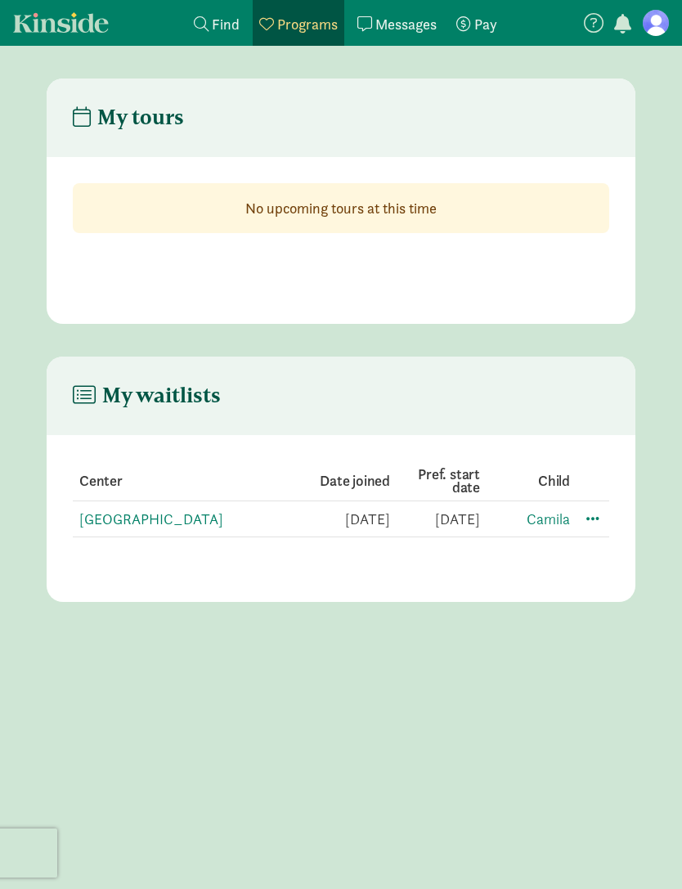
click at [591, 518] on span at bounding box center [593, 518] width 20 height 20
click at [655, 459] on main "My waitlists Center Date joined Pref. start date Child Bilingual Learning Cente…" at bounding box center [341, 479] width 682 height 245
click at [552, 526] on link "Camila" at bounding box center [548, 519] width 43 height 19
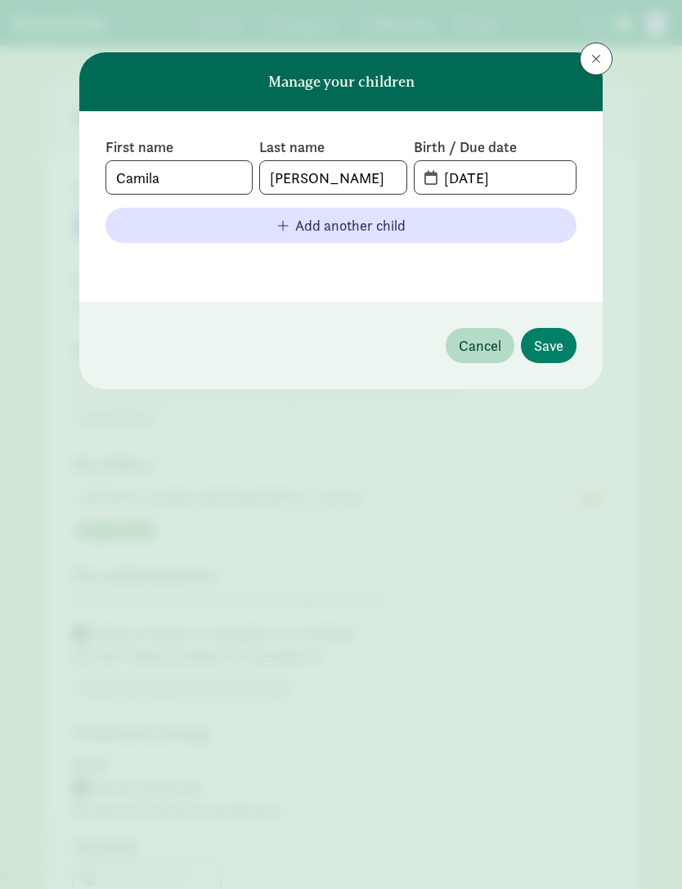
type input "Nayeli"
type input "Salgado"
type input "509-831-2618"
click at [587, 59] on button at bounding box center [596, 59] width 33 height 33
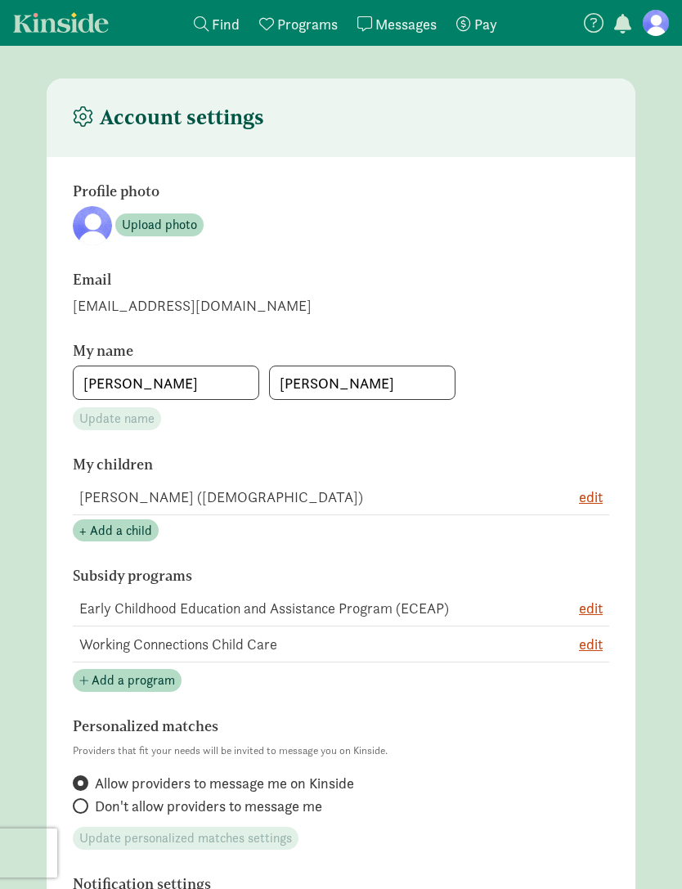
click at [317, 44] on link "My programs Programs" at bounding box center [299, 23] width 92 height 46
